Goal: Task Accomplishment & Management: Complete application form

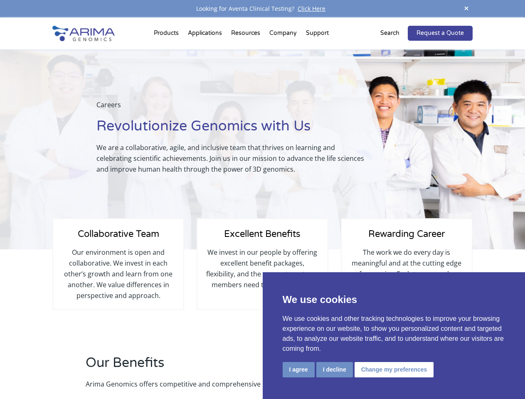
click at [262, 200] on div "Careers Revolutionize Genomics with Us We are a collaborative, agile, and inclu…" at bounding box center [193, 149] width 387 height 200
click at [299, 370] on button "I agree" at bounding box center [299, 369] width 32 height 15
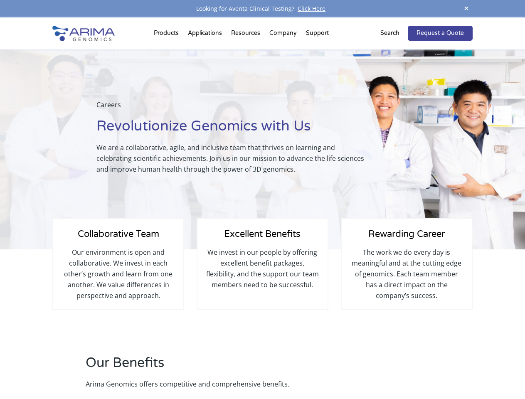
click at [334, 370] on h2 "Our Benefits" at bounding box center [224, 366] width 276 height 25
click at [393, 370] on div "Our Benefits Arima Genomics offers competitive and comprehensive benefits." at bounding box center [262, 377] width 420 height 46
click at [467, 9] on span at bounding box center [466, 8] width 12 height 11
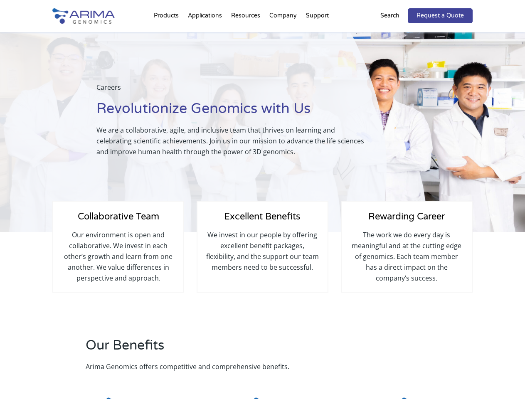
click at [262, 208] on div "Excellent Benefits We invest in our people by offering excellent benefit packag…" at bounding box center [263, 247] width 132 height 92
click at [168, 35] on div "Careers Revolutionize Genomics with Us We are a collaborative, agile, and inclu…" at bounding box center [193, 132] width 387 height 200
click at [247, 35] on div "Careers Revolutionize Genomics with Us We are a collaborative, agile, and inclu…" at bounding box center [193, 132] width 387 height 200
click at [284, 35] on div "Careers Revolutionize Genomics with Us We are a collaborative, agile, and inclu…" at bounding box center [193, 132] width 387 height 200
click at [317, 35] on div "Careers Revolutionize Genomics with Us We are a collaborative, agile, and inclu…" at bounding box center [193, 132] width 387 height 200
